Goal: Book appointment/travel/reservation

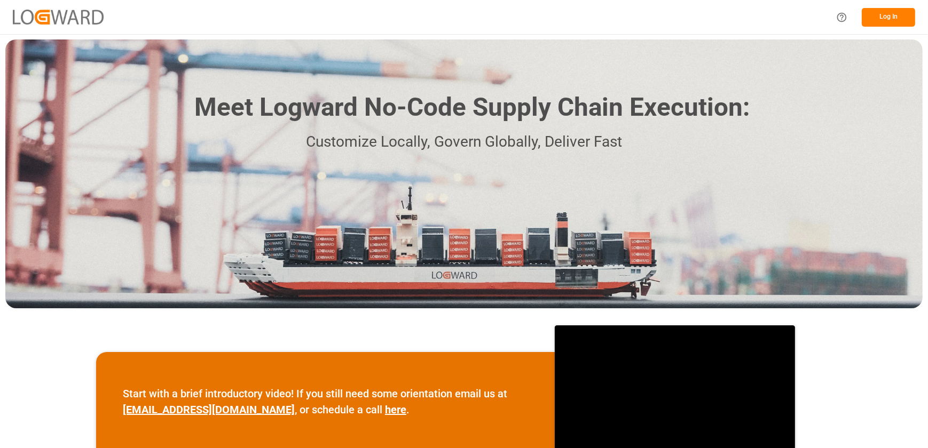
click at [897, 21] on button "Log In" at bounding box center [887, 17] width 53 height 19
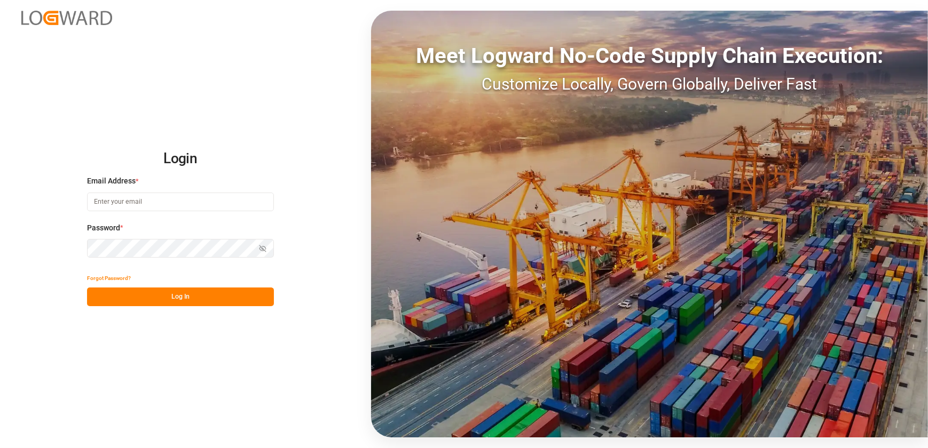
click at [164, 201] on input at bounding box center [180, 202] width 187 height 19
type input "[EMAIL_ADDRESS][DOMAIN_NAME]"
click at [210, 295] on button "Log In" at bounding box center [180, 297] width 187 height 19
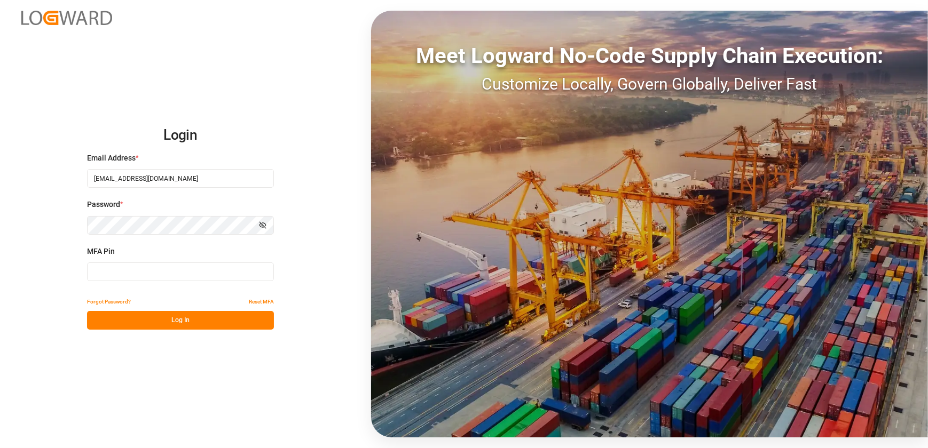
click at [138, 277] on input at bounding box center [180, 272] width 187 height 19
type input "227484"
click at [204, 316] on button "Log In" at bounding box center [180, 320] width 187 height 19
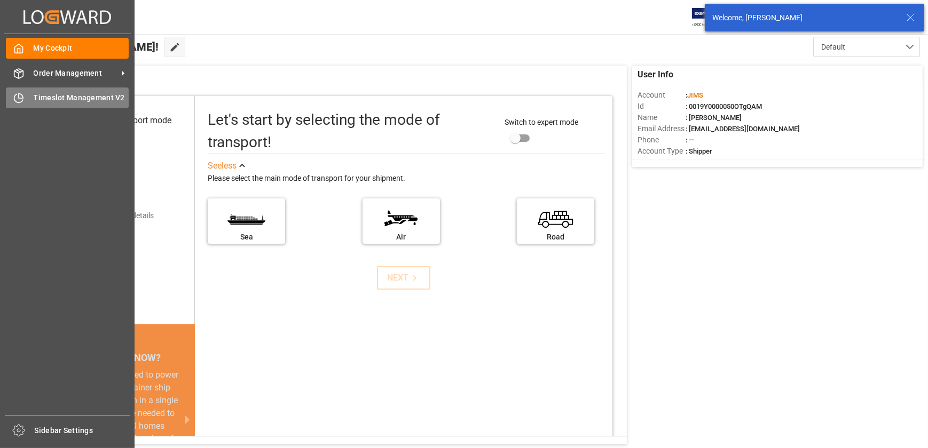
click at [45, 96] on span "Timeslot Management V2" at bounding box center [82, 97] width 96 height 11
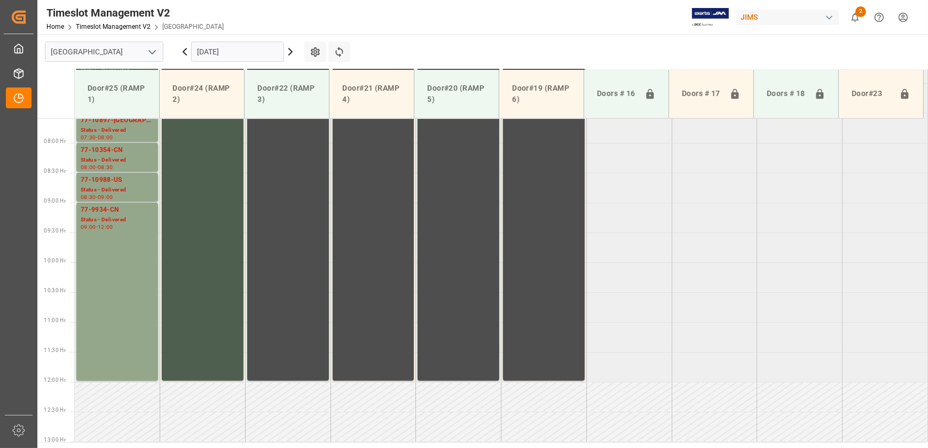
scroll to position [307, 0]
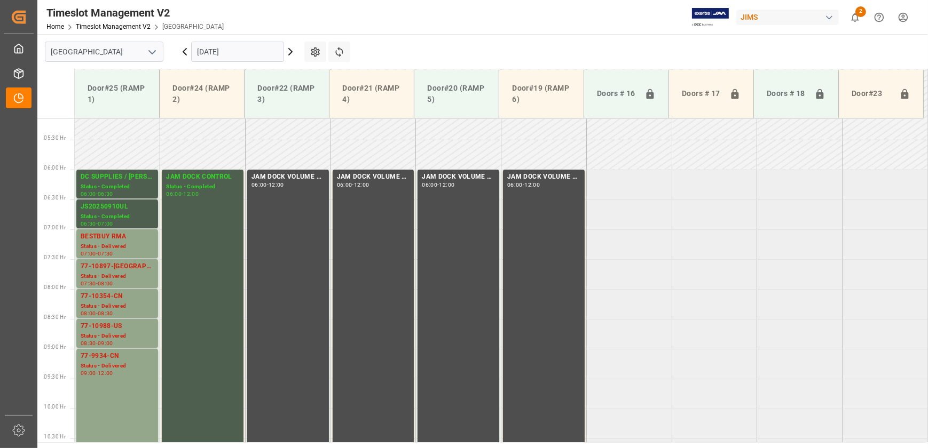
click at [233, 53] on input "[DATE]" at bounding box center [237, 52] width 93 height 20
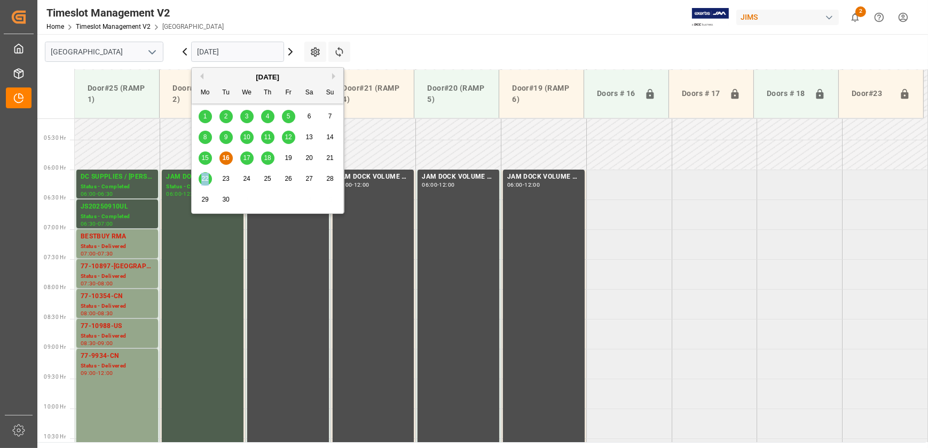
click at [208, 181] on span "22" at bounding box center [204, 178] width 7 height 7
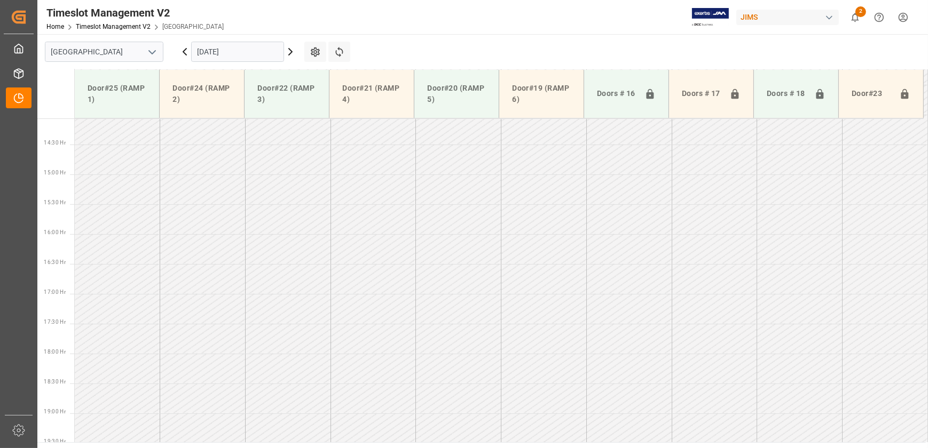
scroll to position [841, 0]
click at [239, 54] on input "[DATE]" at bounding box center [237, 52] width 93 height 20
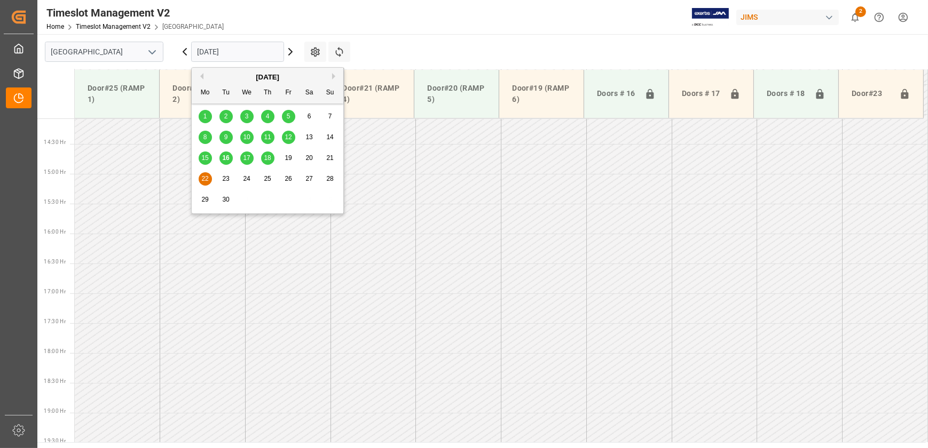
click at [265, 152] on div "18" at bounding box center [267, 158] width 13 height 13
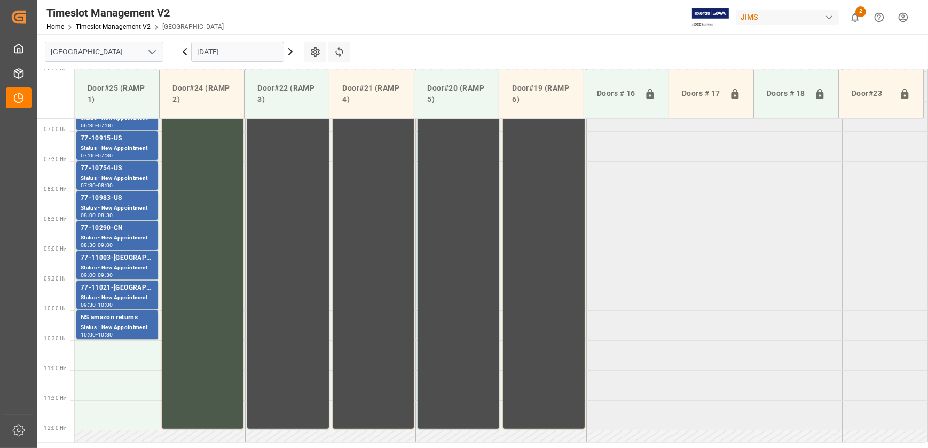
scroll to position [404, 0]
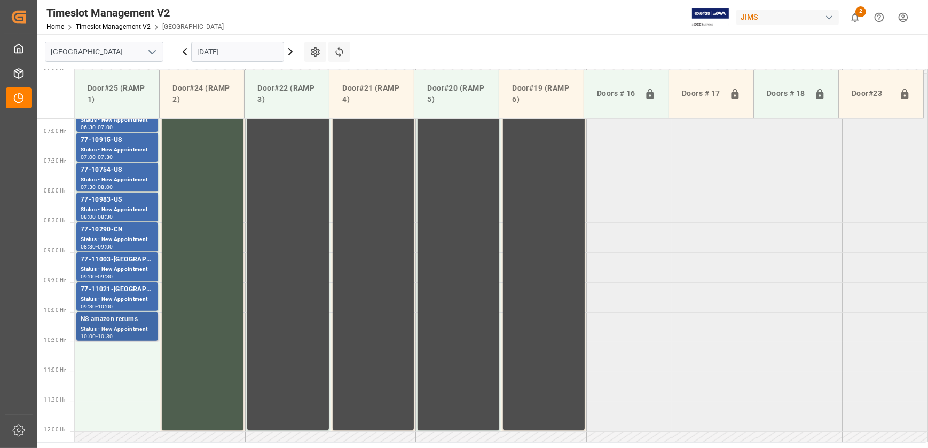
click at [112, 326] on div "Status - New Appointment" at bounding box center [117, 329] width 73 height 9
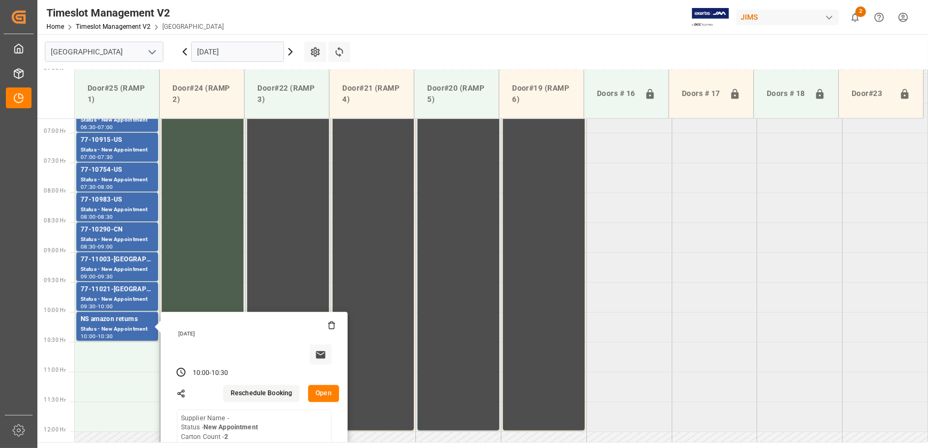
click at [785, 237] on tabel "77-10985-US Status - New Appointment 06:00 - 06:30 JAM DOCK CONTROL Status - Co…" at bounding box center [501, 431] width 853 height 1435
